Goal: Transaction & Acquisition: Purchase product/service

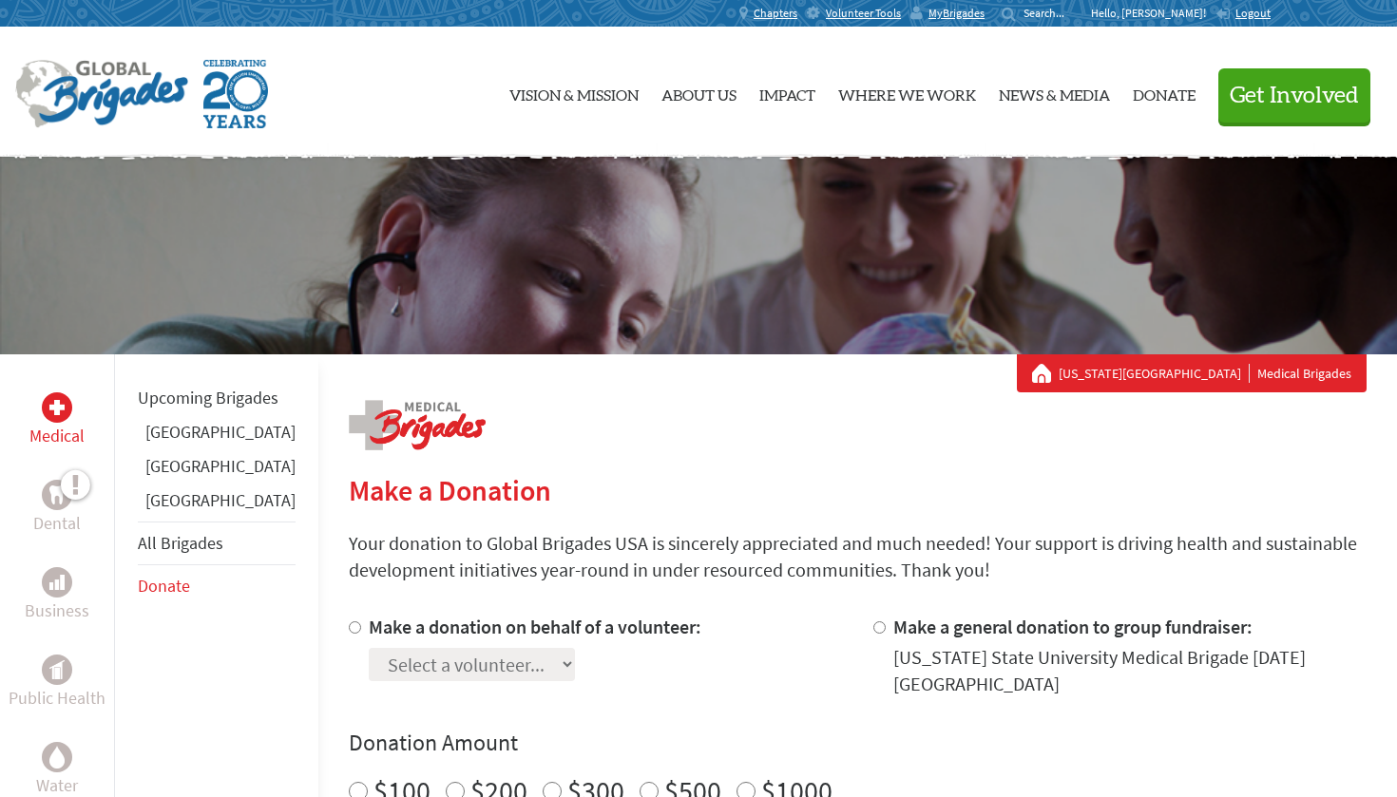
click at [349, 634] on input "Make a donation on behalf of a volunteer:" at bounding box center [355, 627] width 12 height 12
radio input "true"
select select "9BD33628-98AC-11EF-9472-42010A8A002E"
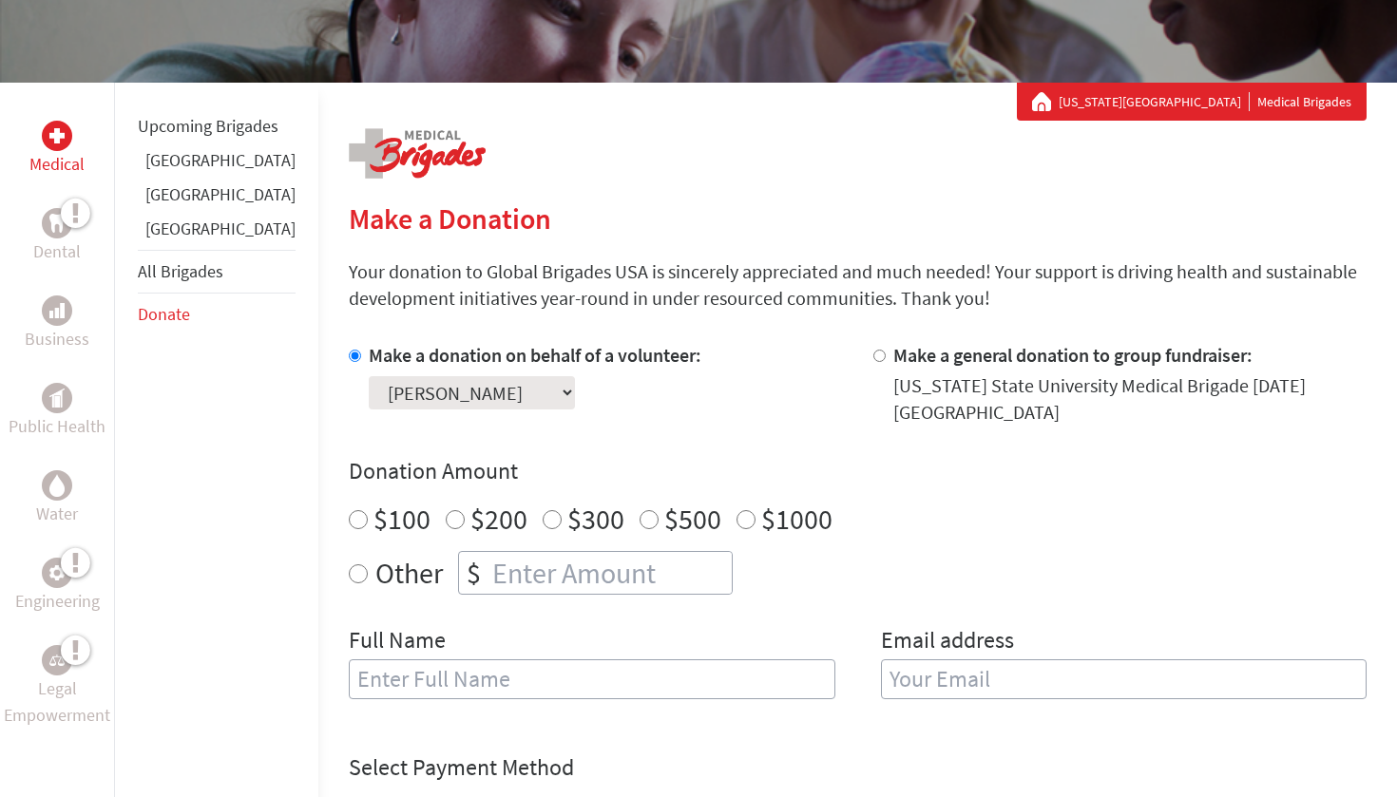
scroll to position [277, 0]
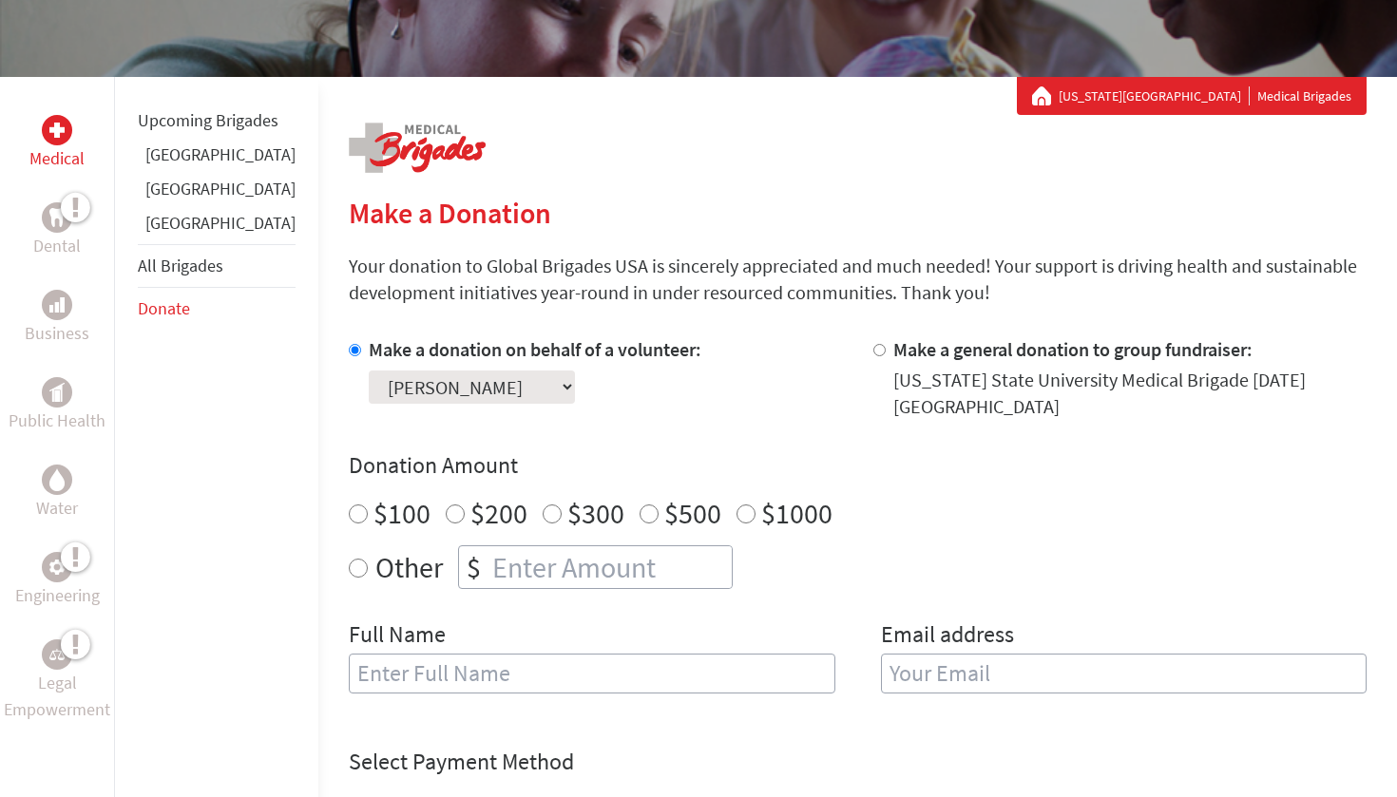
radio input "true"
click at [488, 577] on input "number" at bounding box center [609, 567] width 243 height 42
type input "250"
click at [750, 376] on div "Make a donation on behalf of a volunteer: Select a volunteer... [PERSON_NAME] […" at bounding box center [596, 378] width 494 height 84
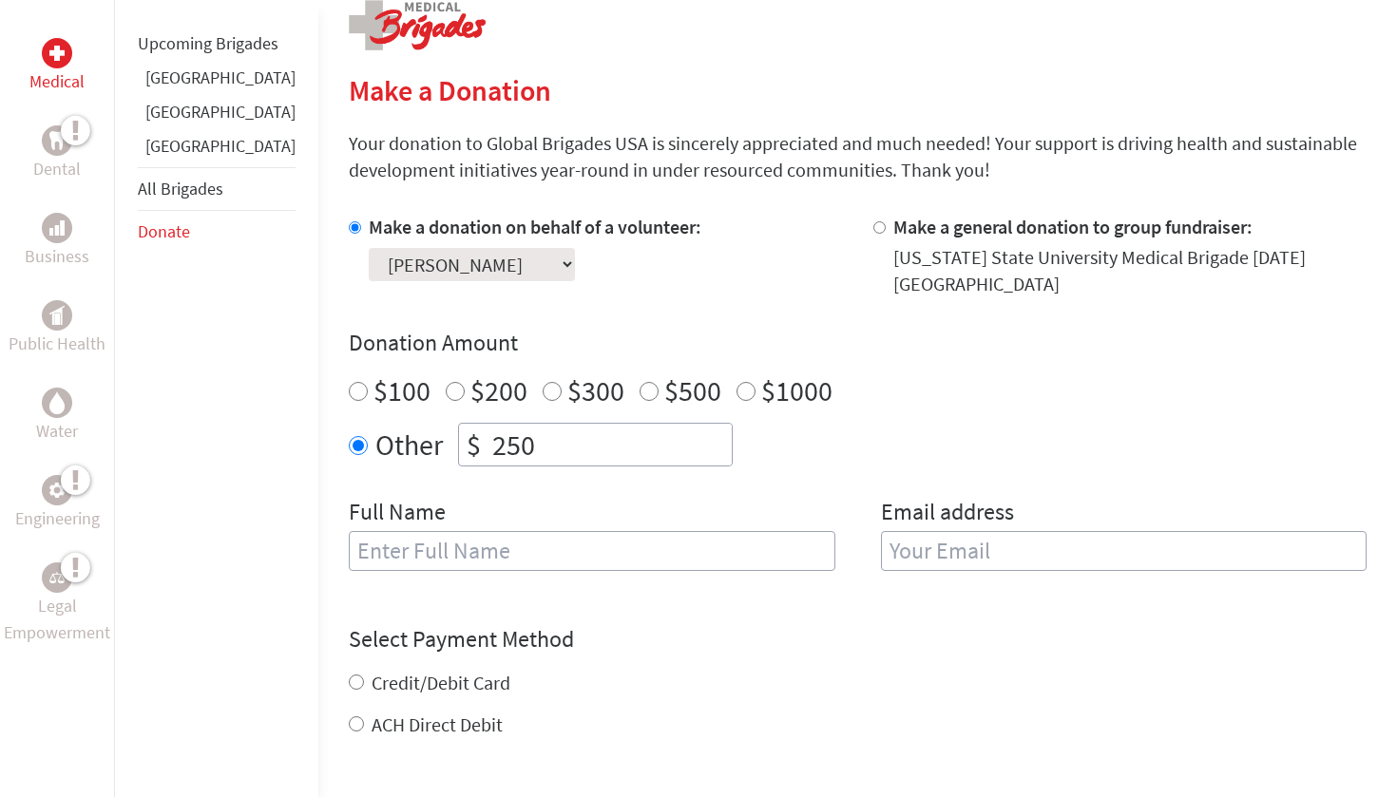
scroll to position [402, 0]
type input "[PERSON_NAME]"
click at [881, 573] on div "Email address" at bounding box center [1124, 543] width 486 height 97
type input "[EMAIL_ADDRESS][DOMAIN_NAME]"
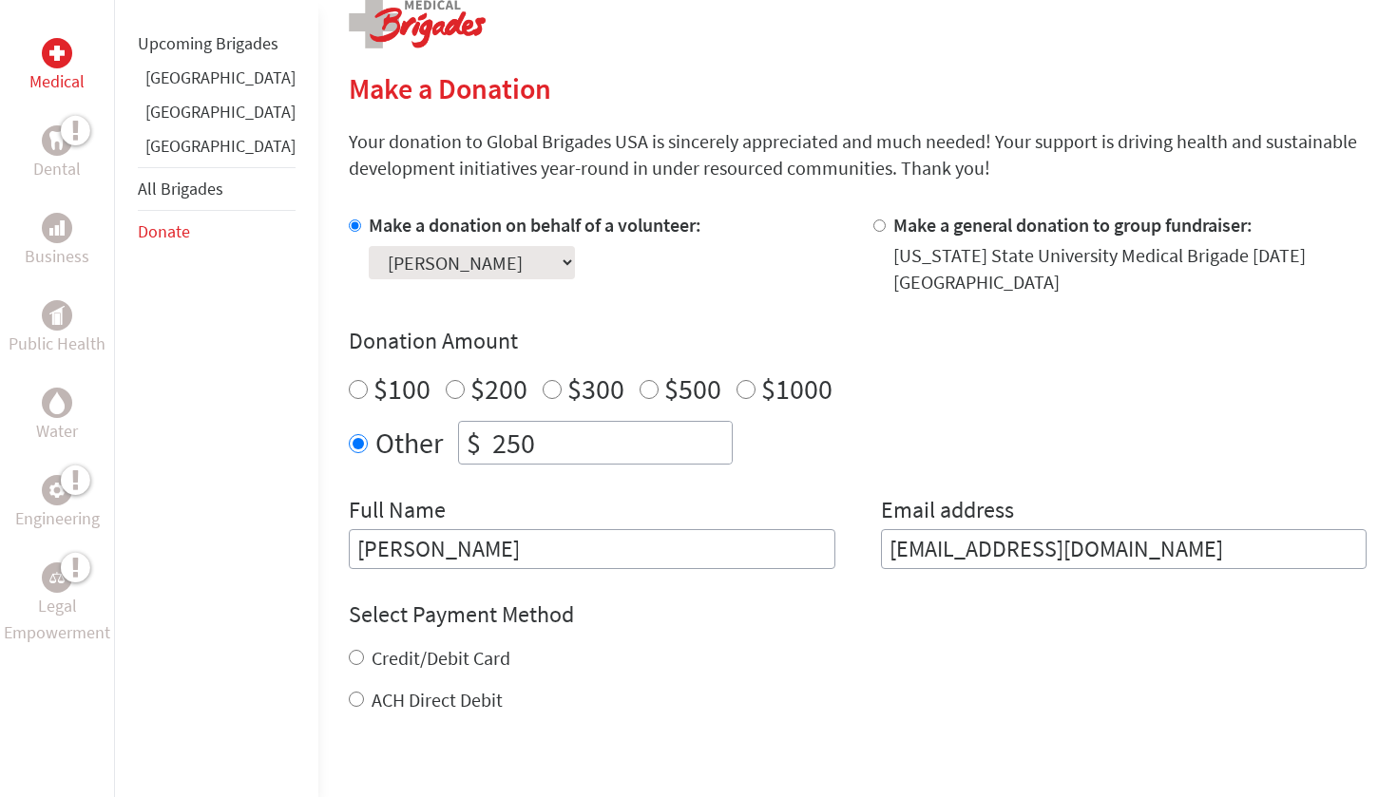
click at [692, 648] on div "Credit/Debit Card" at bounding box center [858, 658] width 1018 height 27
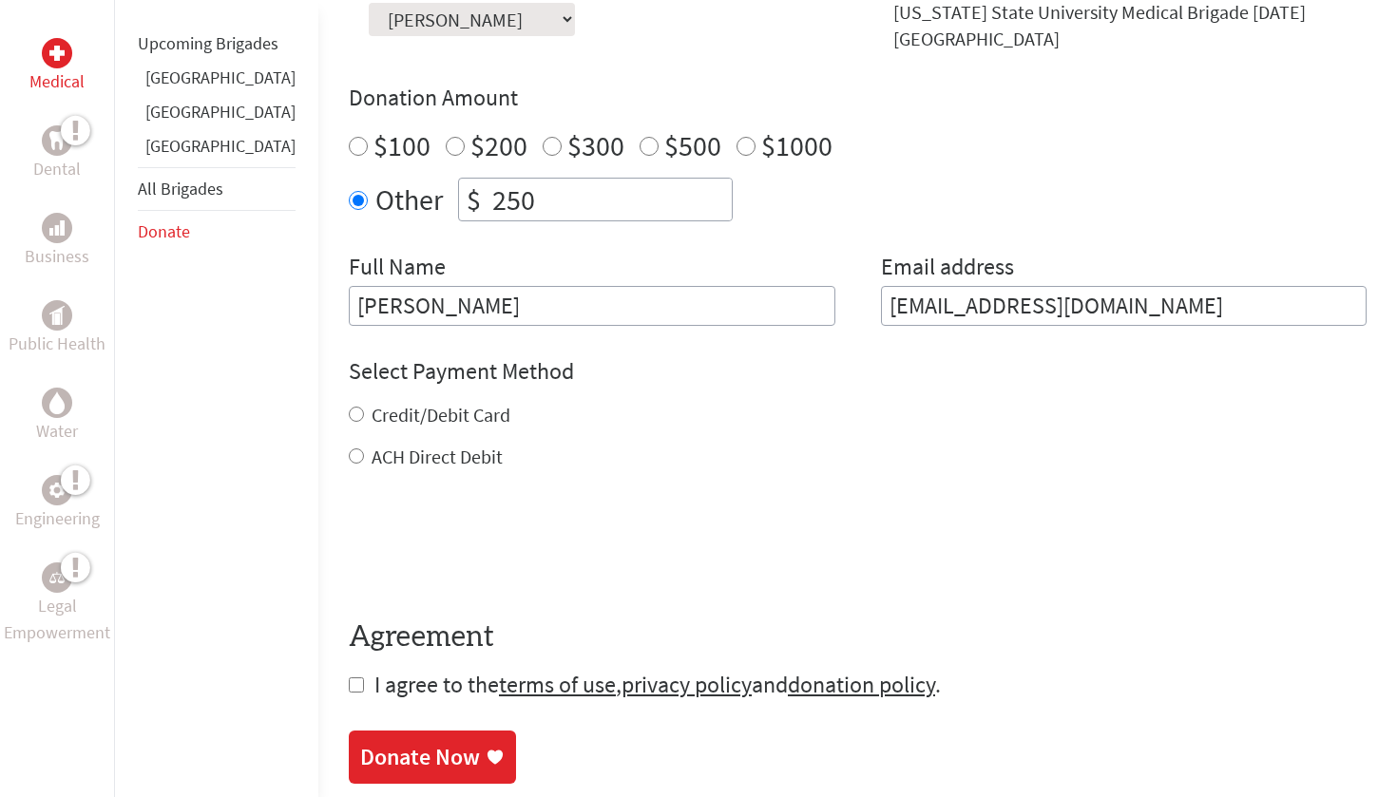
scroll to position [664, 0]
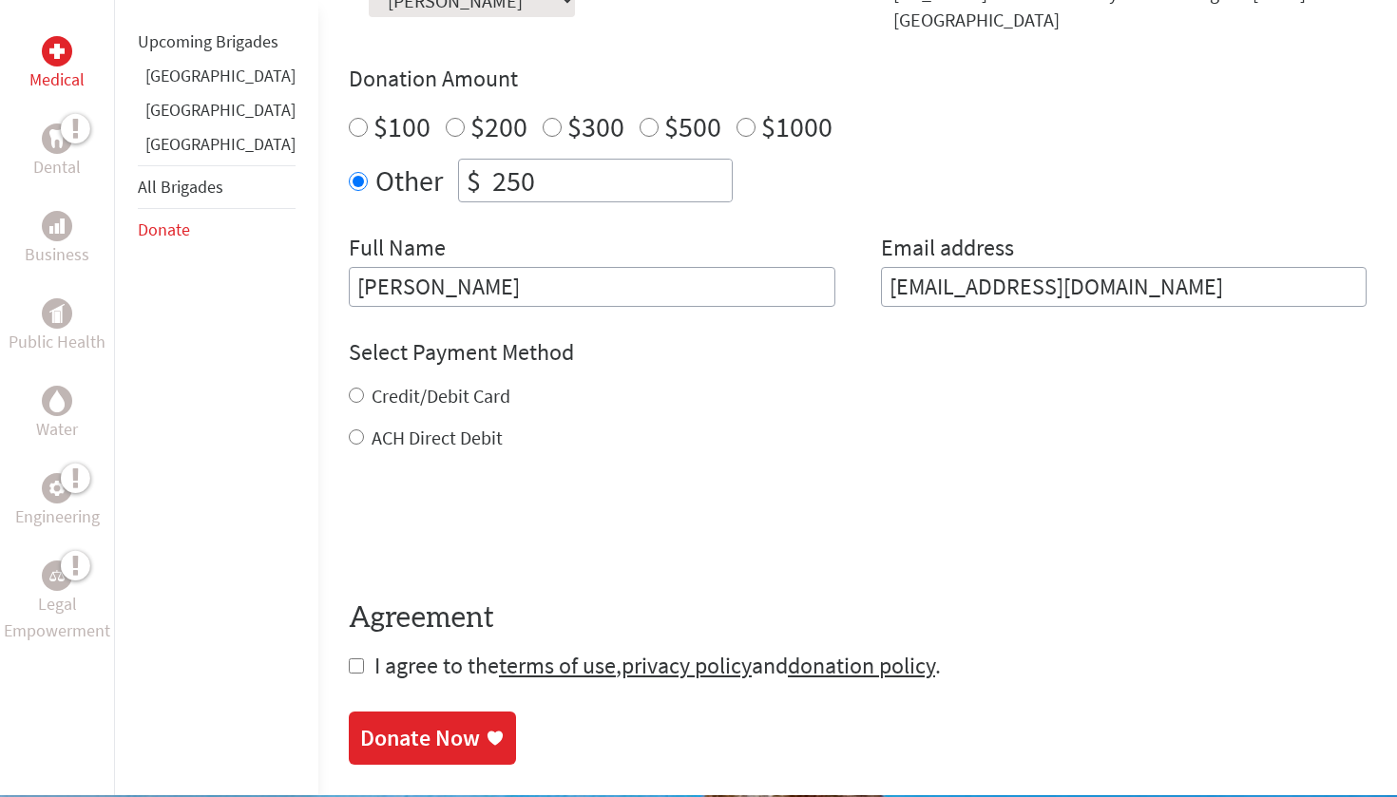
click at [372, 437] on label "ACH Direct Debit" at bounding box center [437, 438] width 131 height 24
click at [349, 437] on input "ACH Direct Debit" at bounding box center [356, 436] width 15 height 15
radio input "true"
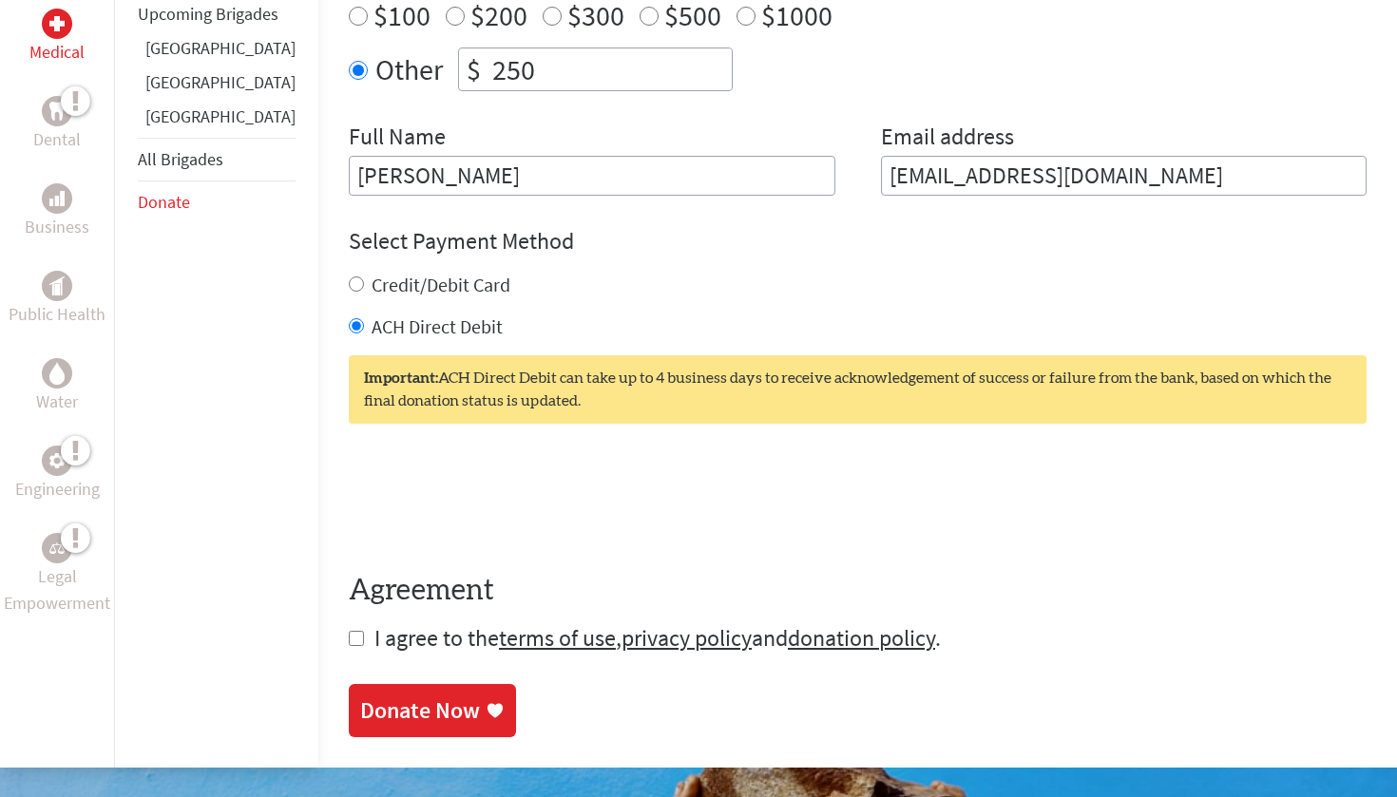
scroll to position [779, 0]
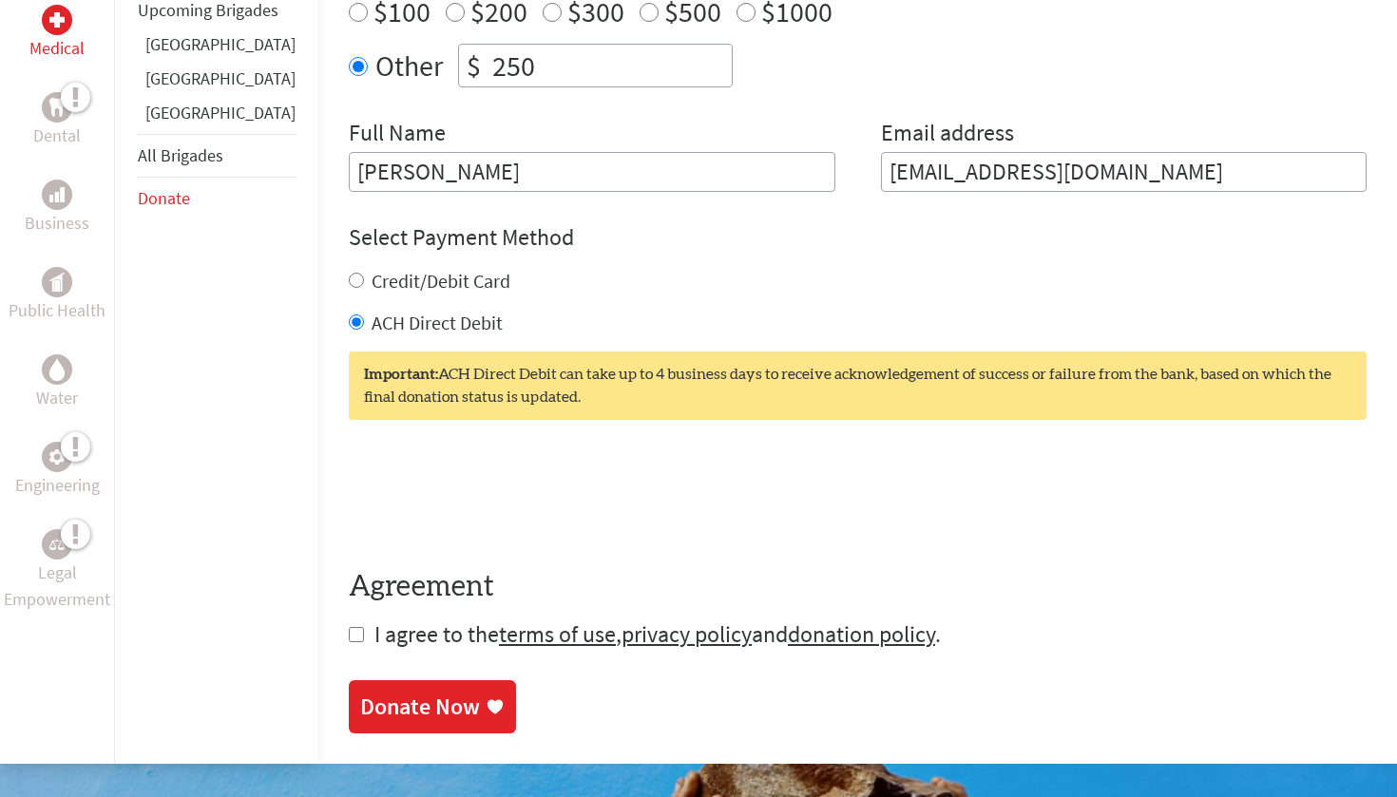
click at [349, 639] on input "checkbox" at bounding box center [356, 634] width 15 height 15
checkbox input "true"
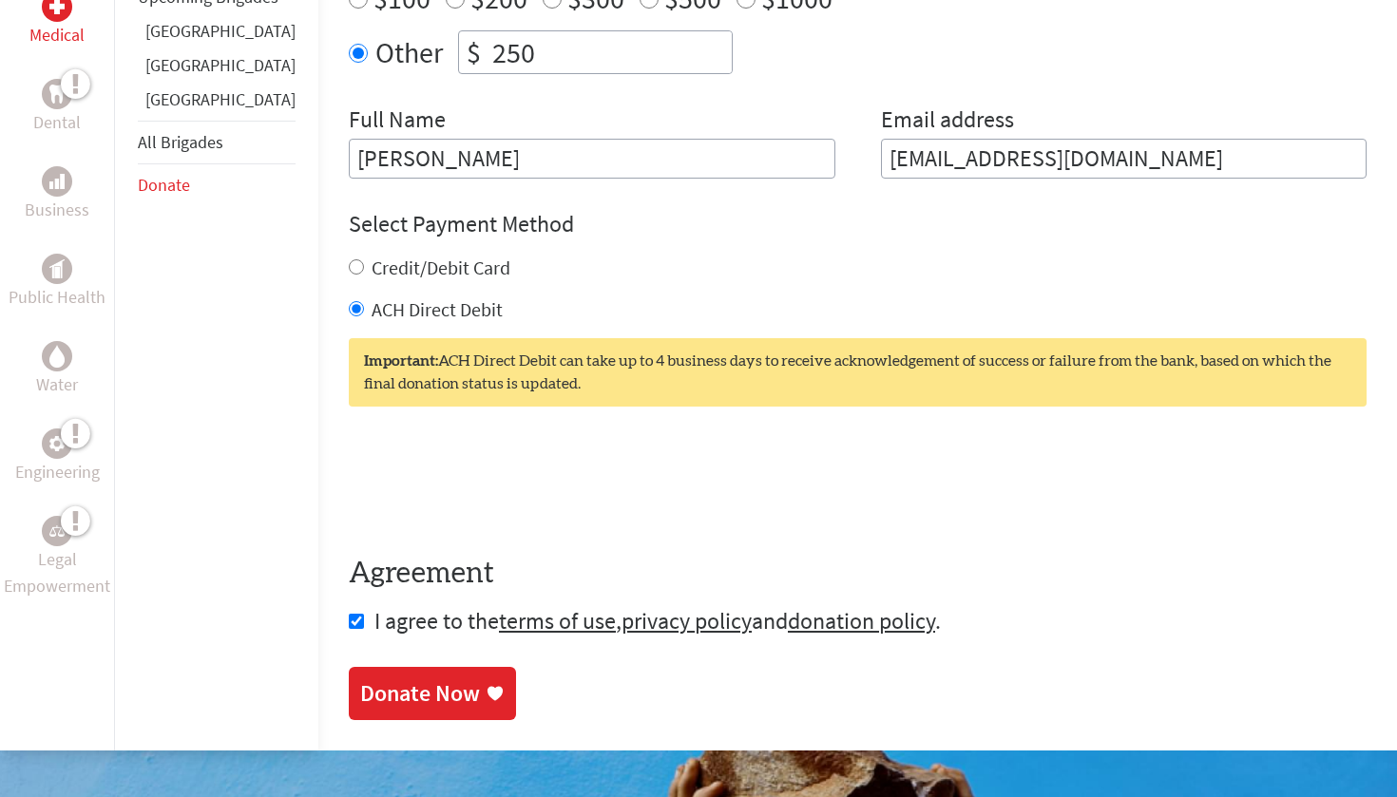
scroll to position [828, 0]
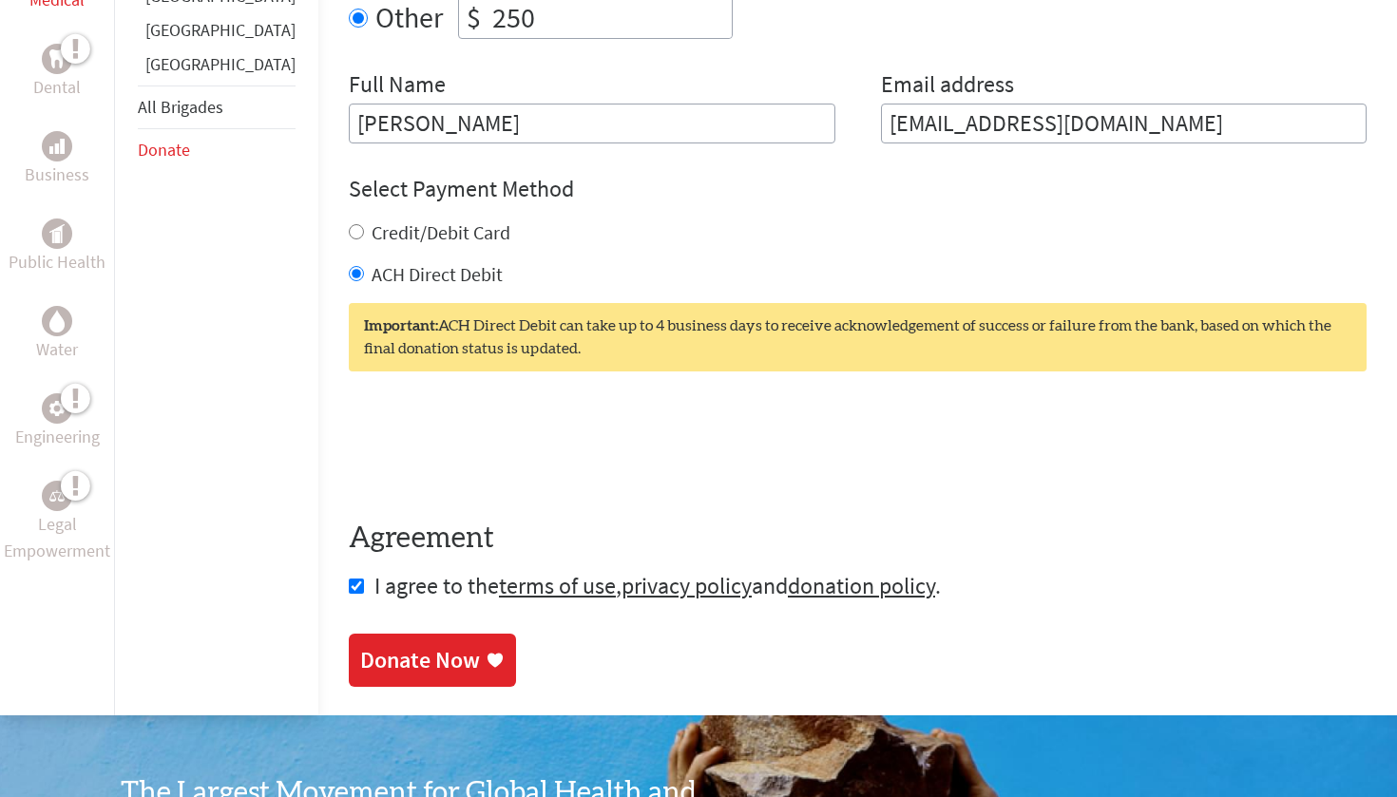
click at [360, 657] on div "Donate Now" at bounding box center [420, 660] width 120 height 30
